Goal: Transaction & Acquisition: Purchase product/service

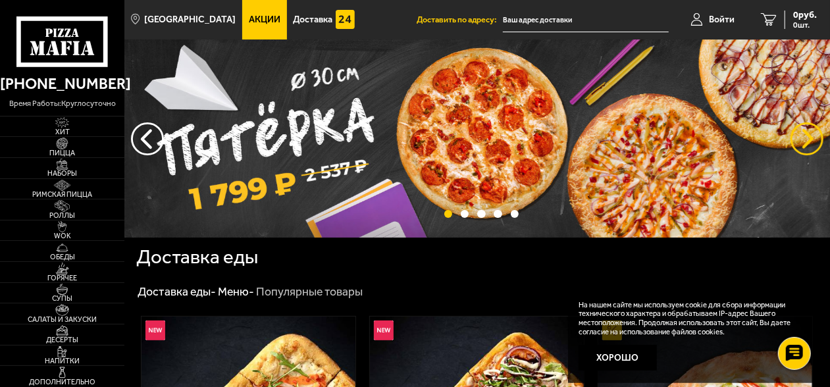
click at [807, 132] on button "предыдущий" at bounding box center [807, 138] width 33 height 33
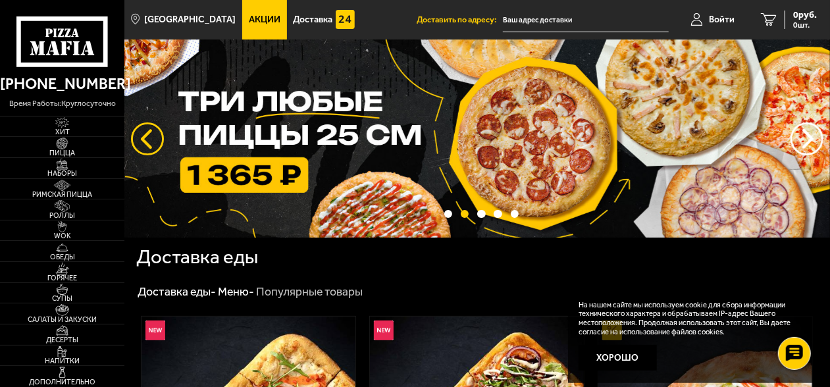
click at [149, 138] on button "следующий" at bounding box center [147, 138] width 33 height 33
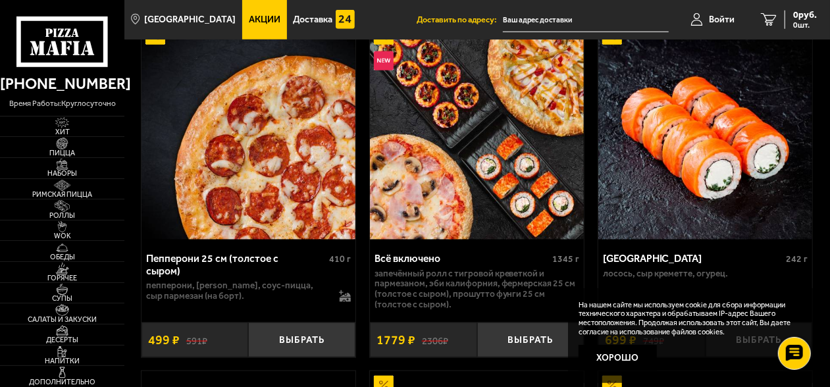
scroll to position [658, 0]
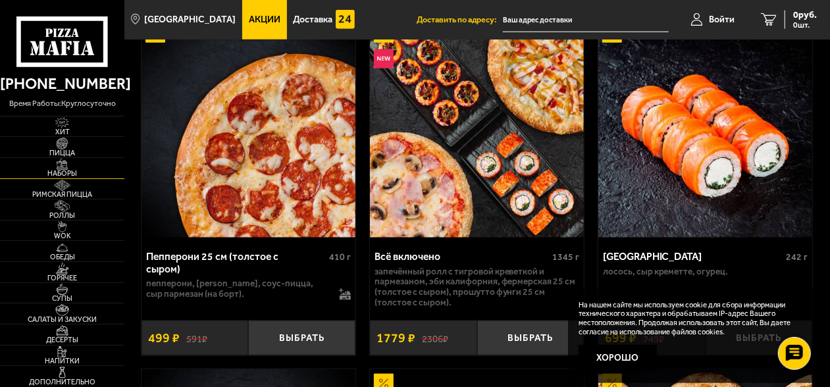
click at [65, 167] on img at bounding box center [61, 164] width 33 height 11
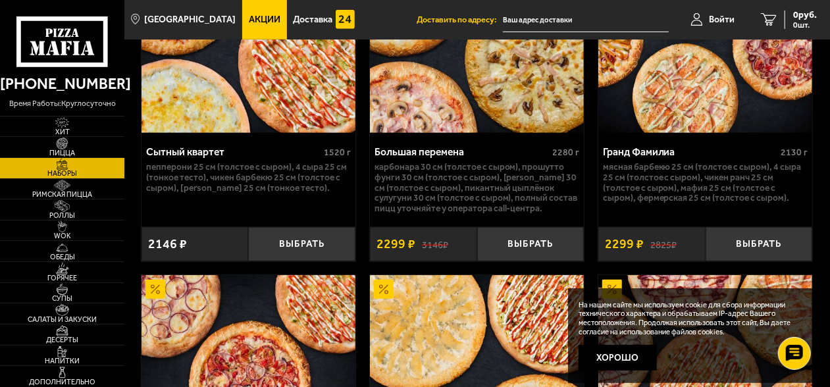
scroll to position [3029, 0]
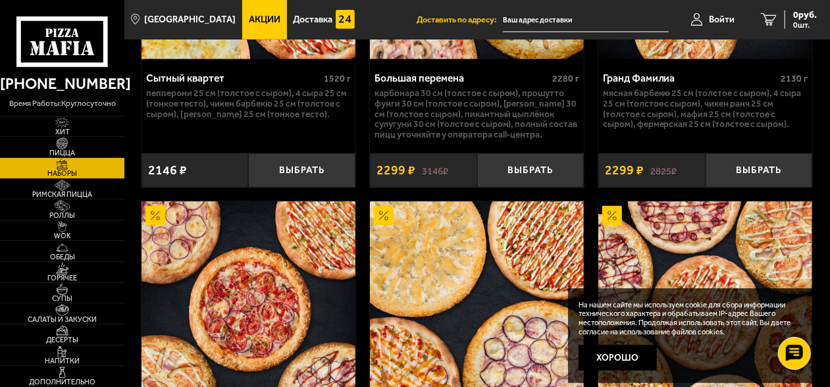
click at [249, 20] on span "Акции" at bounding box center [265, 19] width 32 height 9
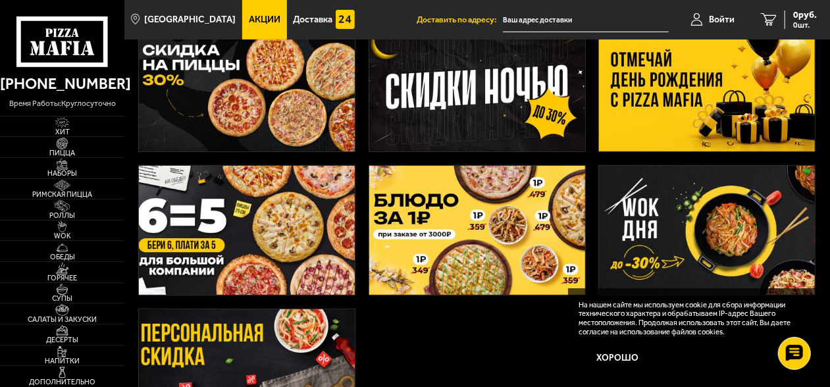
scroll to position [263, 0]
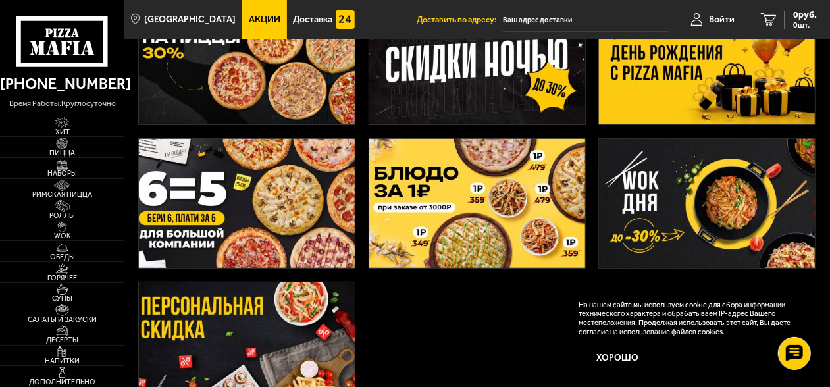
click at [283, 198] on img at bounding box center [247, 203] width 216 height 129
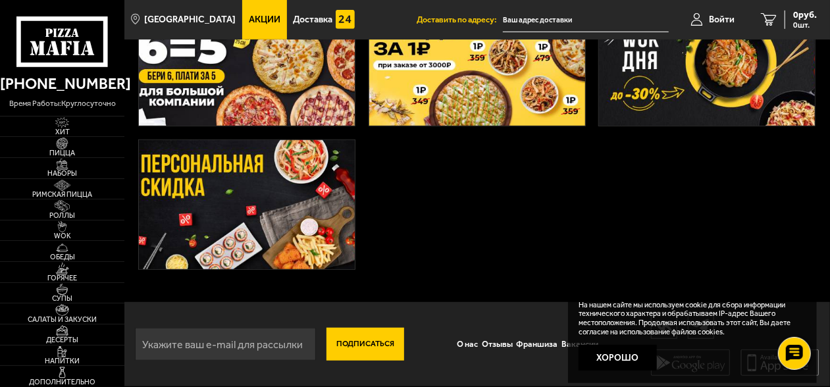
scroll to position [143, 0]
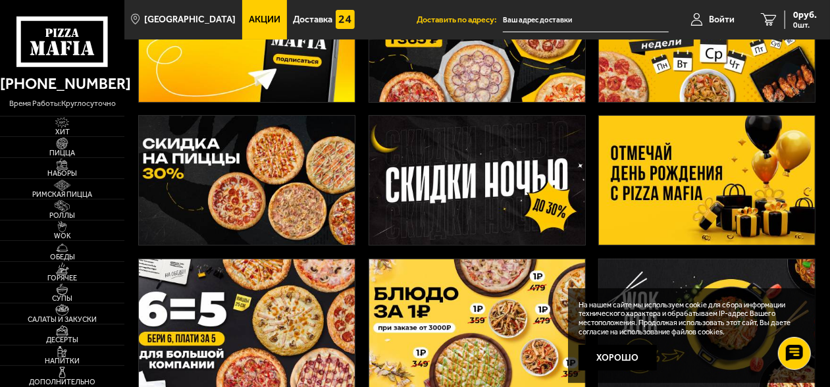
click at [260, 198] on img at bounding box center [247, 180] width 216 height 129
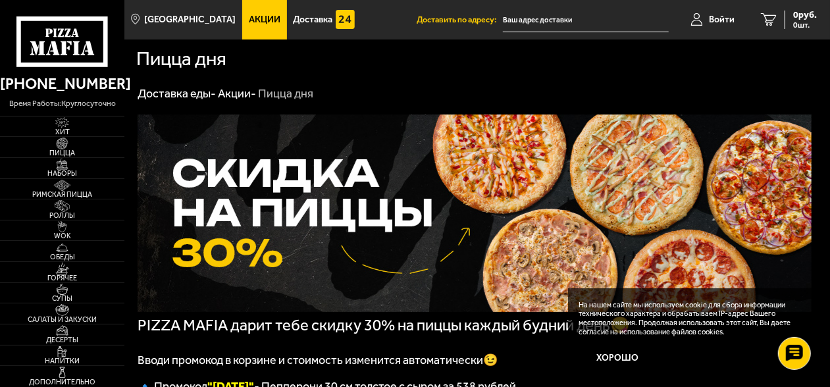
click at [259, 18] on span "Акции" at bounding box center [265, 19] width 32 height 9
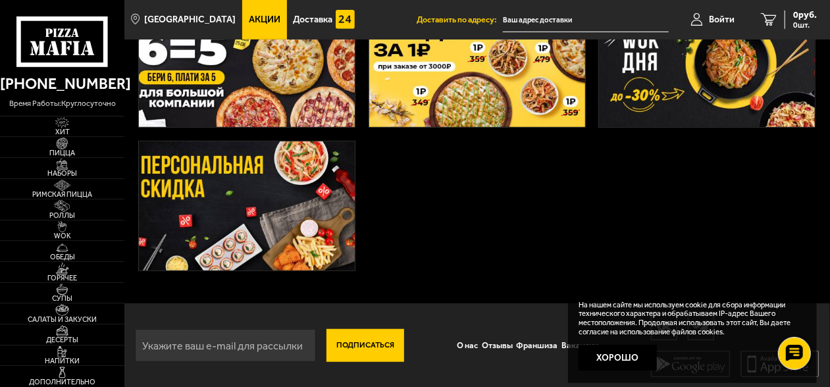
scroll to position [406, 0]
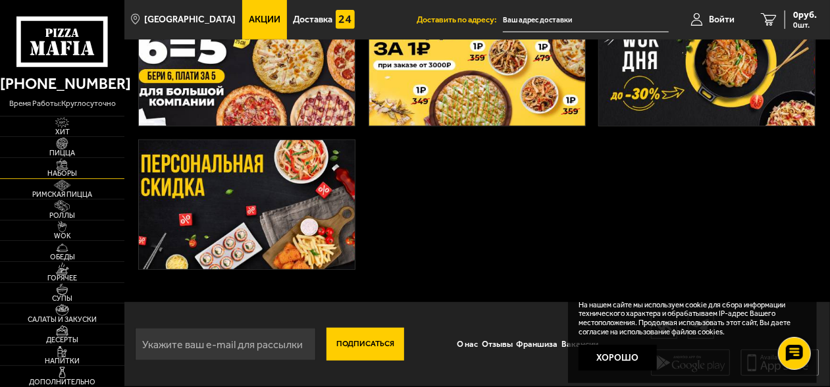
click at [63, 166] on img at bounding box center [61, 164] width 33 height 11
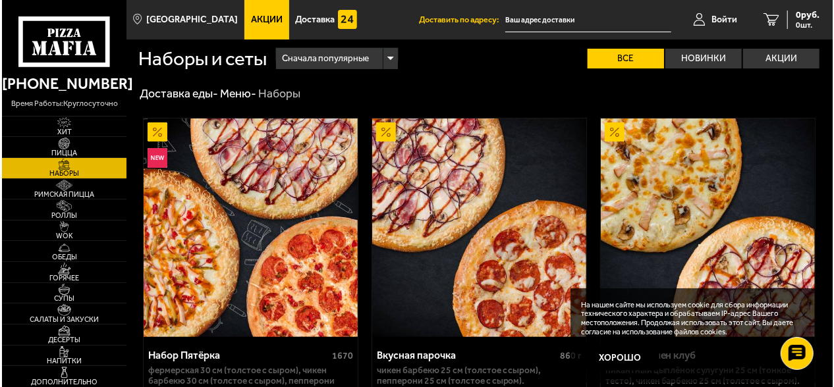
scroll to position [66, 0]
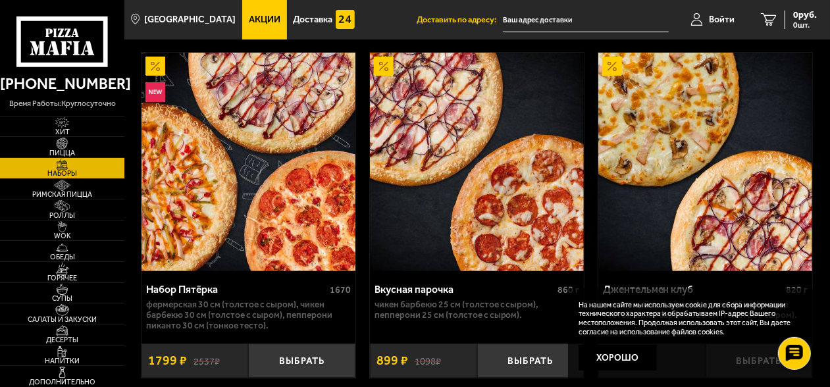
click at [263, 193] on img at bounding box center [249, 162] width 214 height 219
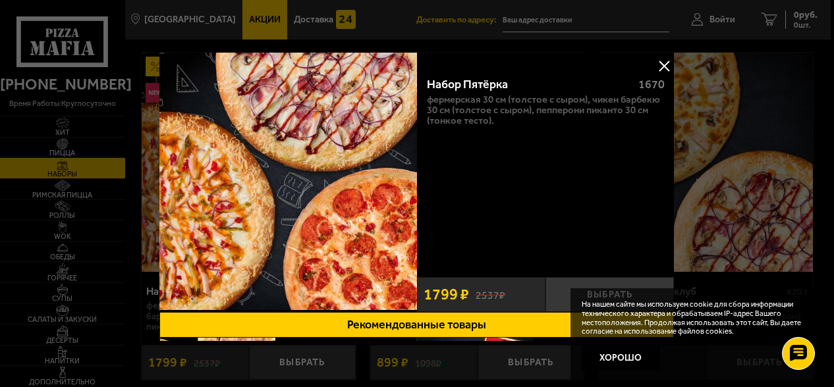
click at [665, 65] on button at bounding box center [665, 66] width 20 height 20
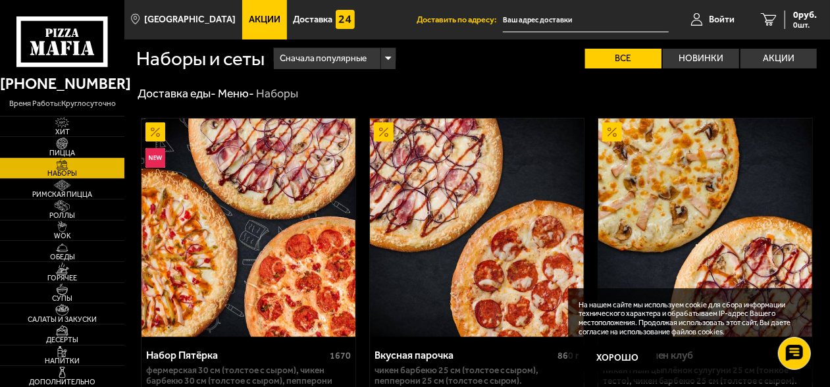
click at [391, 63] on div "Сначала популярные" at bounding box center [335, 58] width 122 height 21
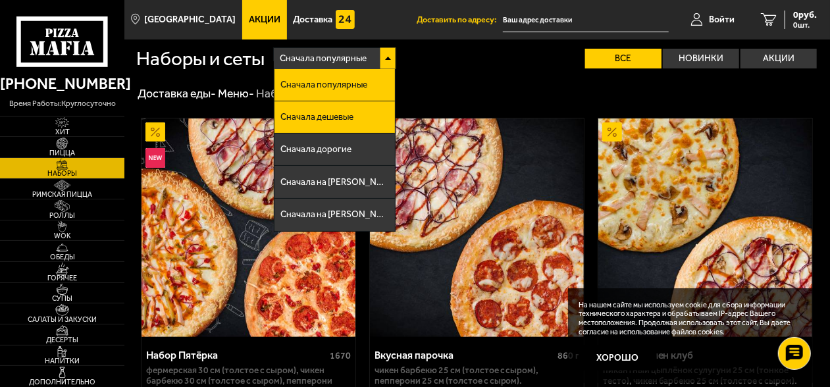
click at [342, 120] on span "Сначала дешевые" at bounding box center [317, 117] width 73 height 9
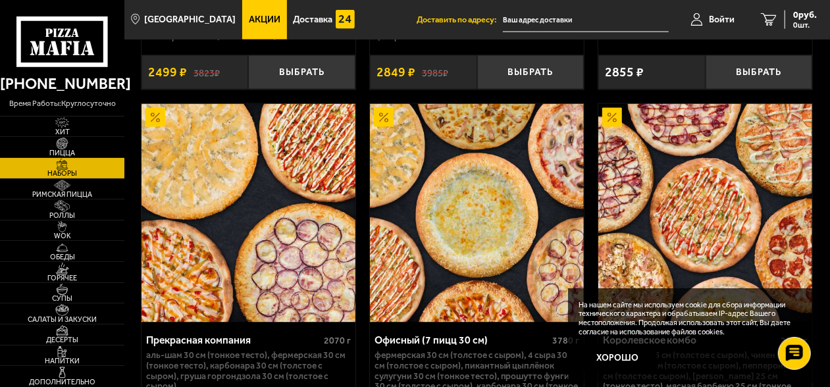
scroll to position [3556, 0]
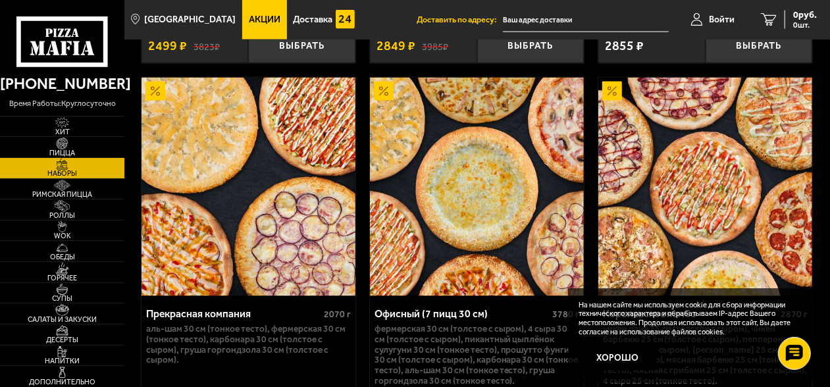
click at [201, 110] on img at bounding box center [249, 187] width 214 height 219
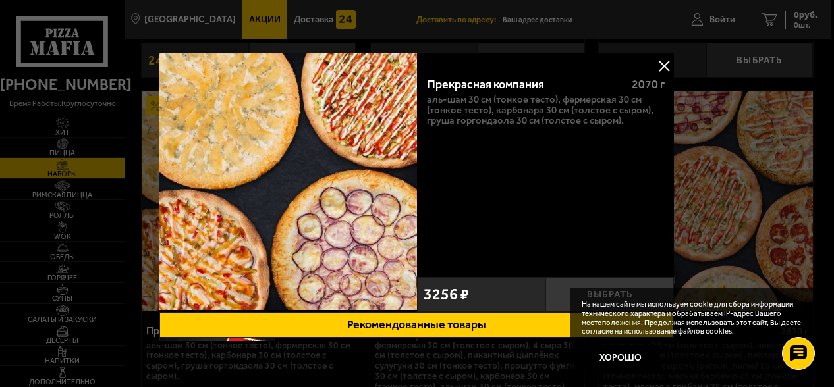
click at [65, 148] on div at bounding box center [417, 193] width 834 height 387
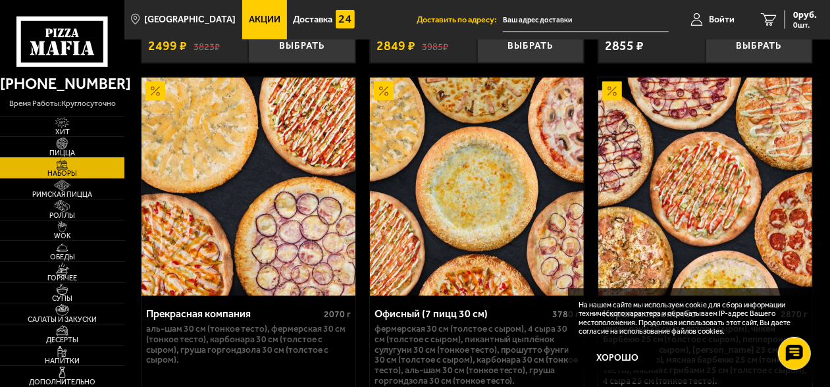
click at [65, 146] on img at bounding box center [61, 143] width 33 height 11
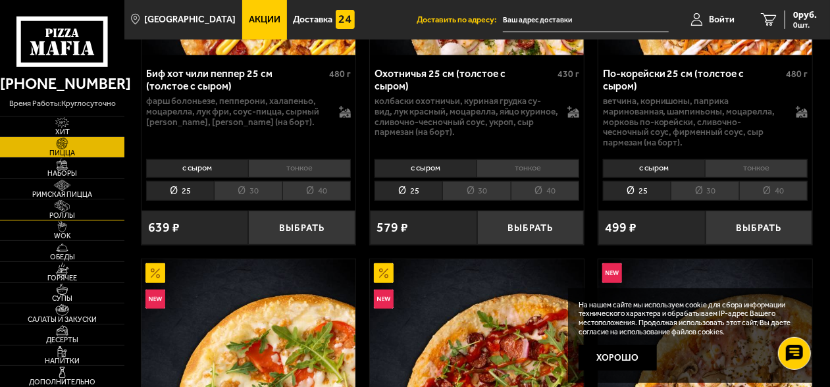
scroll to position [354, 0]
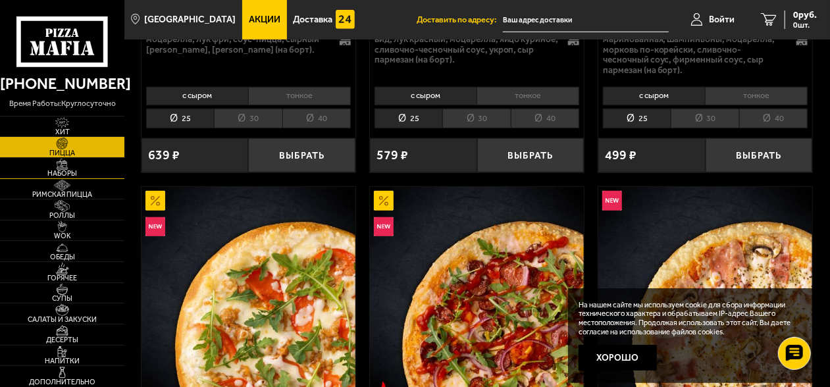
click at [71, 167] on img at bounding box center [61, 164] width 33 height 11
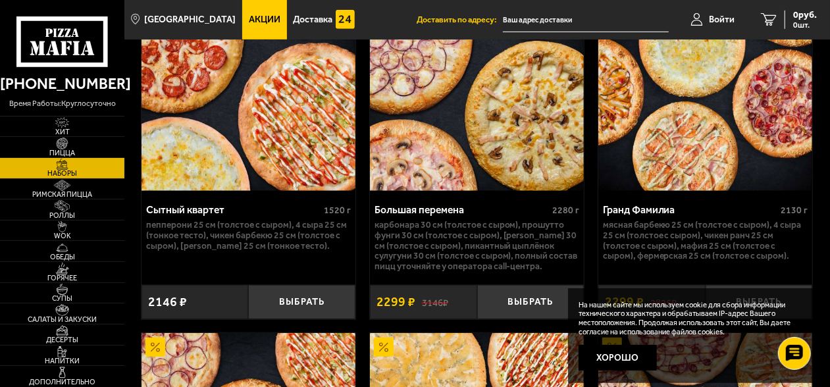
scroll to position [2963, 0]
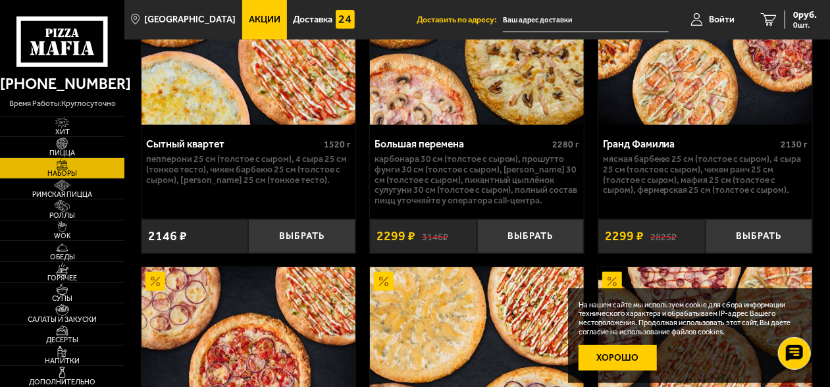
click at [622, 353] on button "Хорошо" at bounding box center [618, 358] width 78 height 26
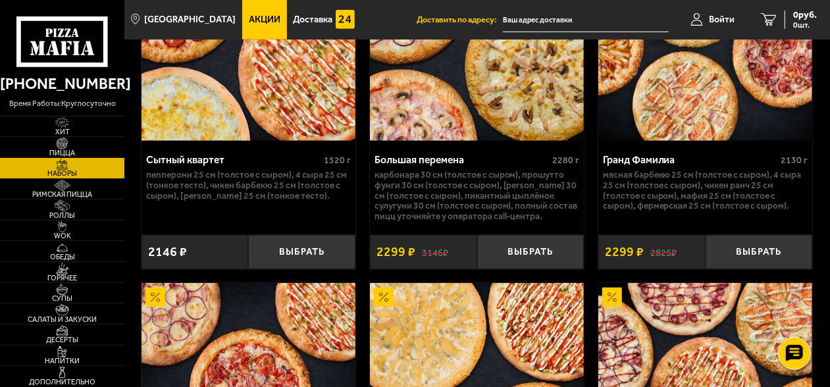
scroll to position [2937, 0]
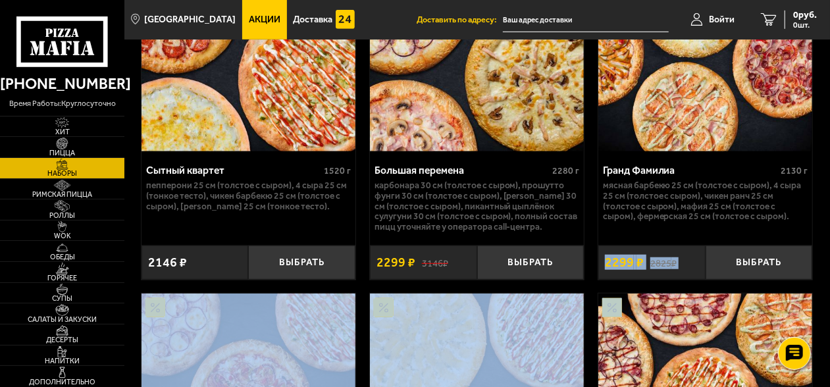
drag, startPoint x: 830, startPoint y: 264, endPoint x: 838, endPoint y: 285, distance: 22.5
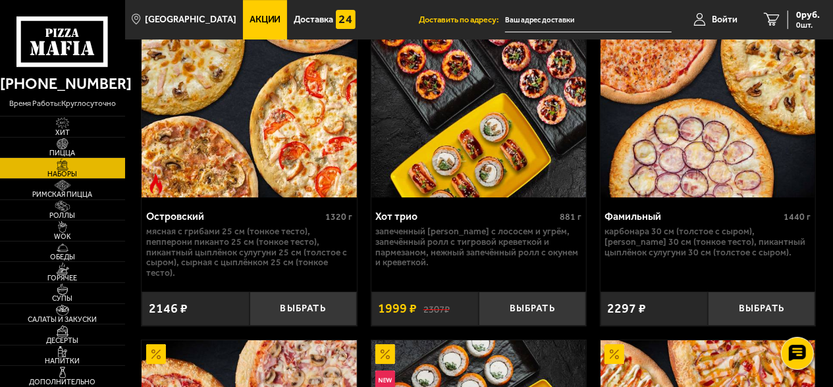
scroll to position [2182, 0]
